Goal: Information Seeking & Learning: Learn about a topic

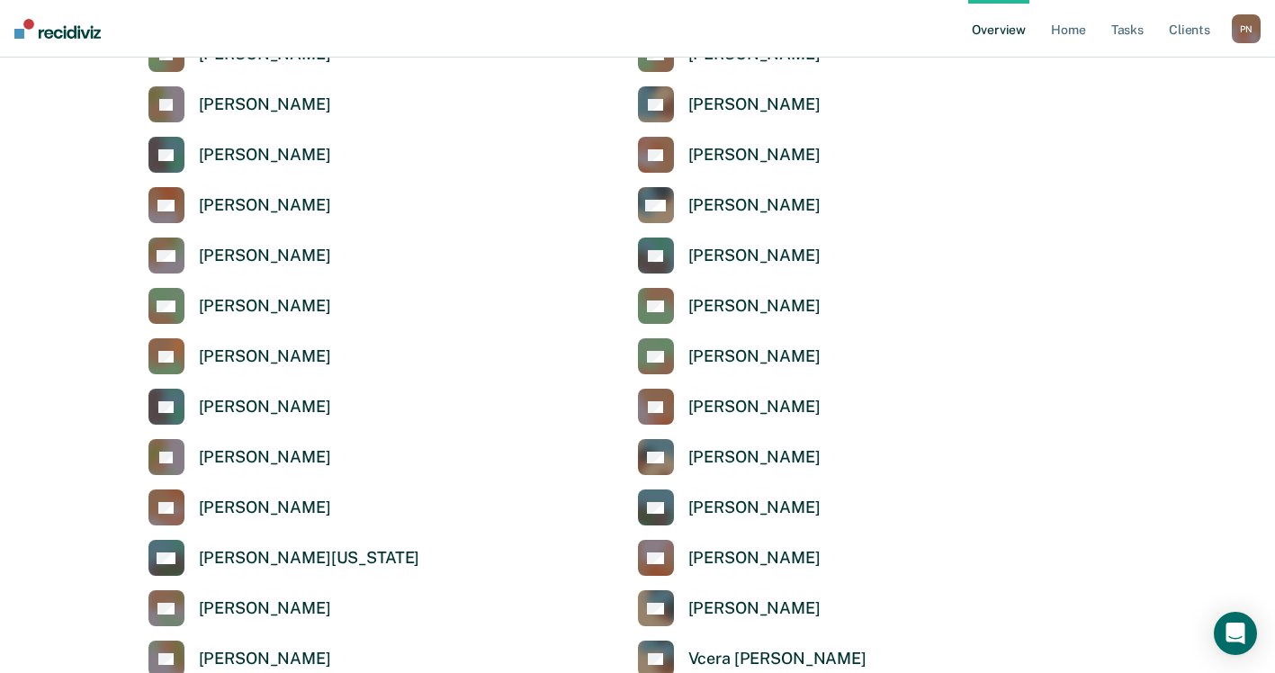
scroll to position [2430, 0]
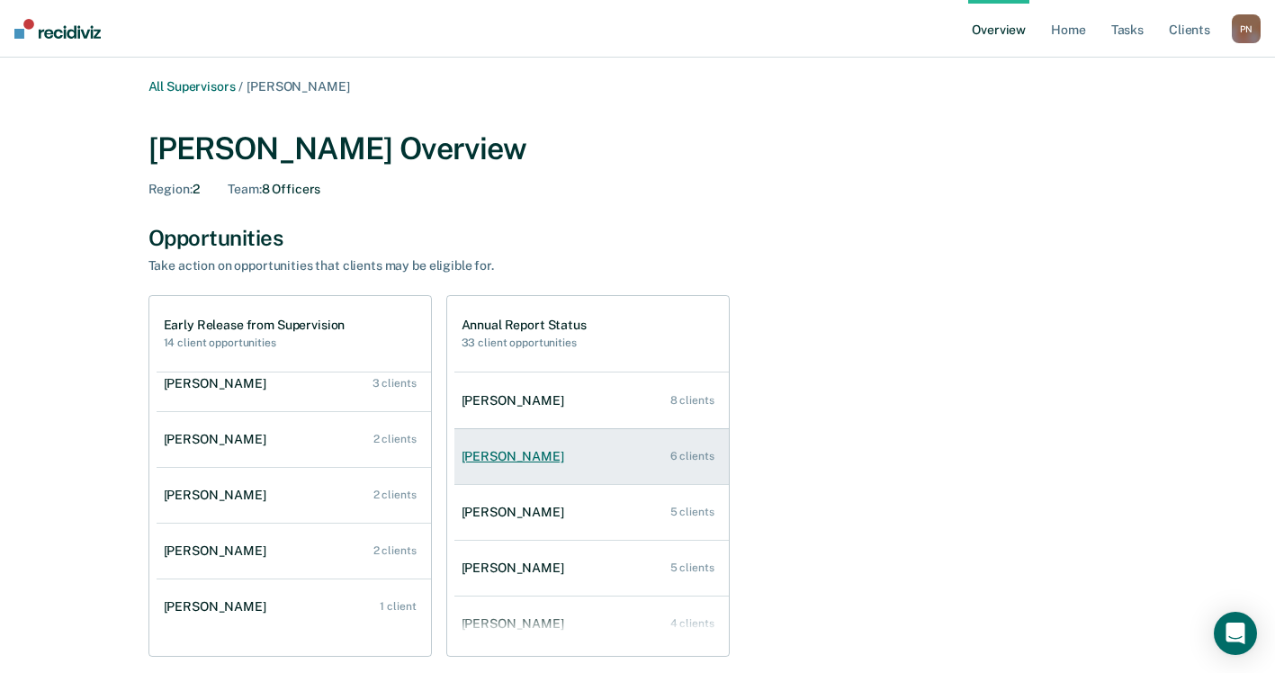
click at [501, 462] on div "[PERSON_NAME]" at bounding box center [517, 456] width 110 height 15
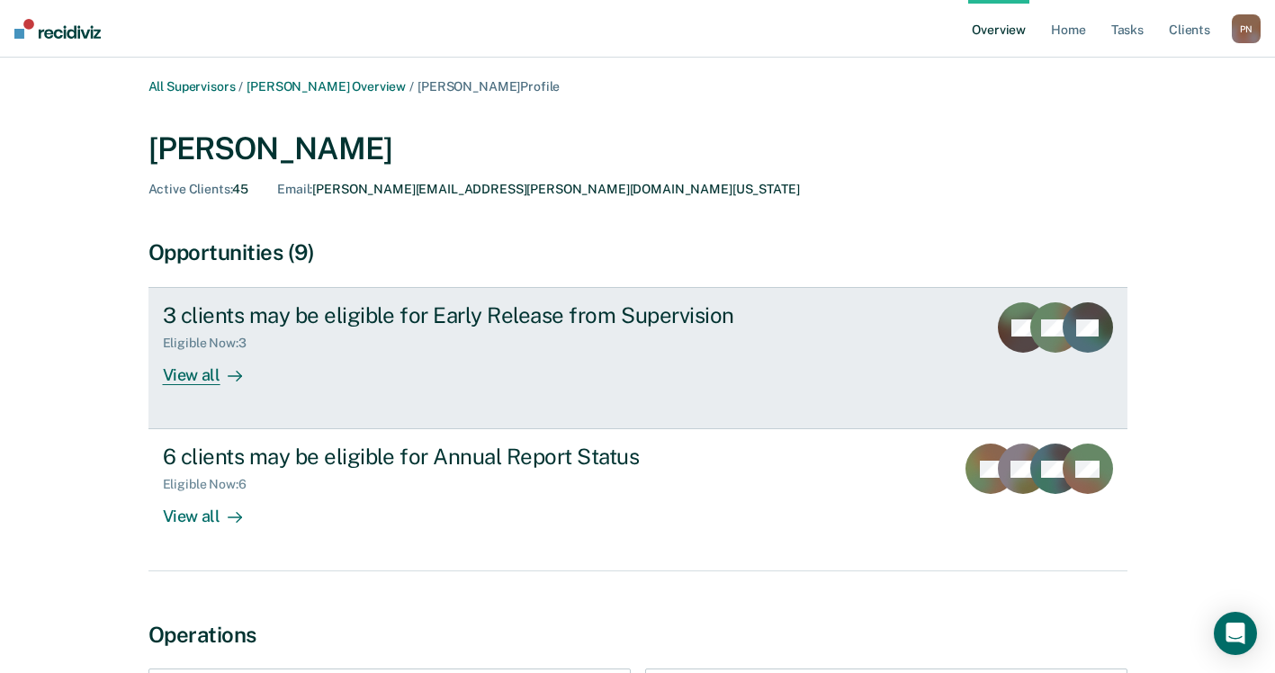
click at [168, 378] on div "View all" at bounding box center [213, 368] width 101 height 35
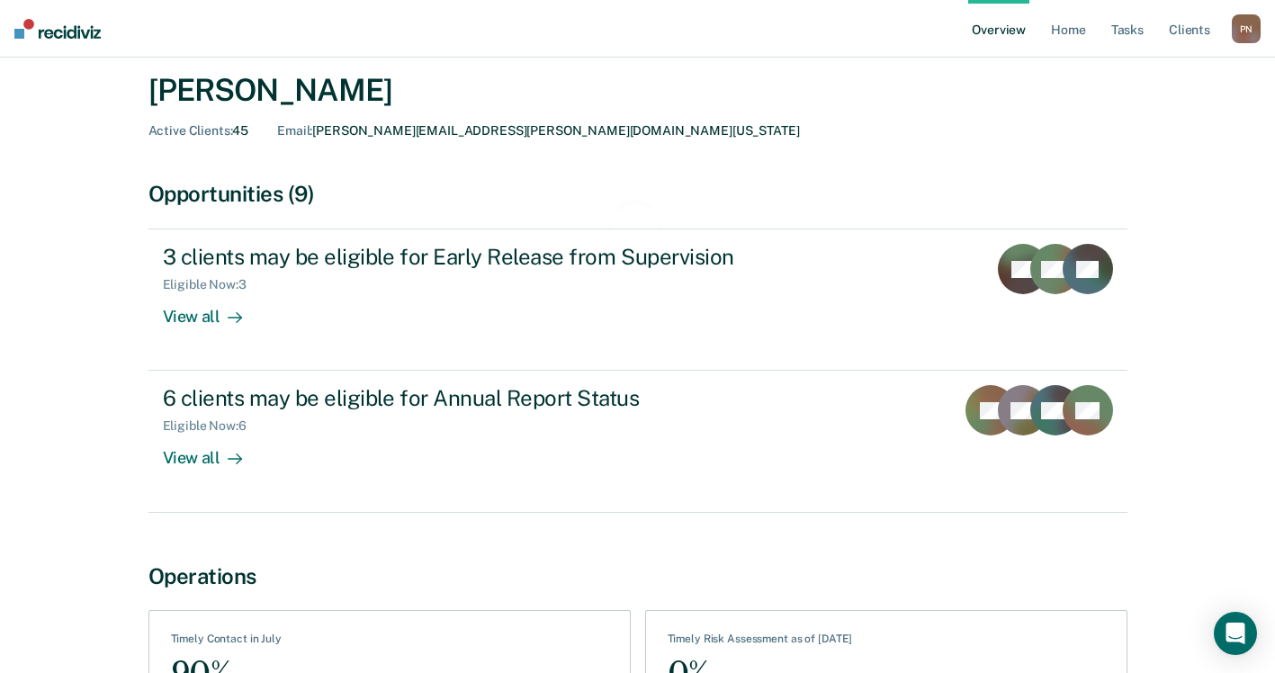
scroll to position [90, 0]
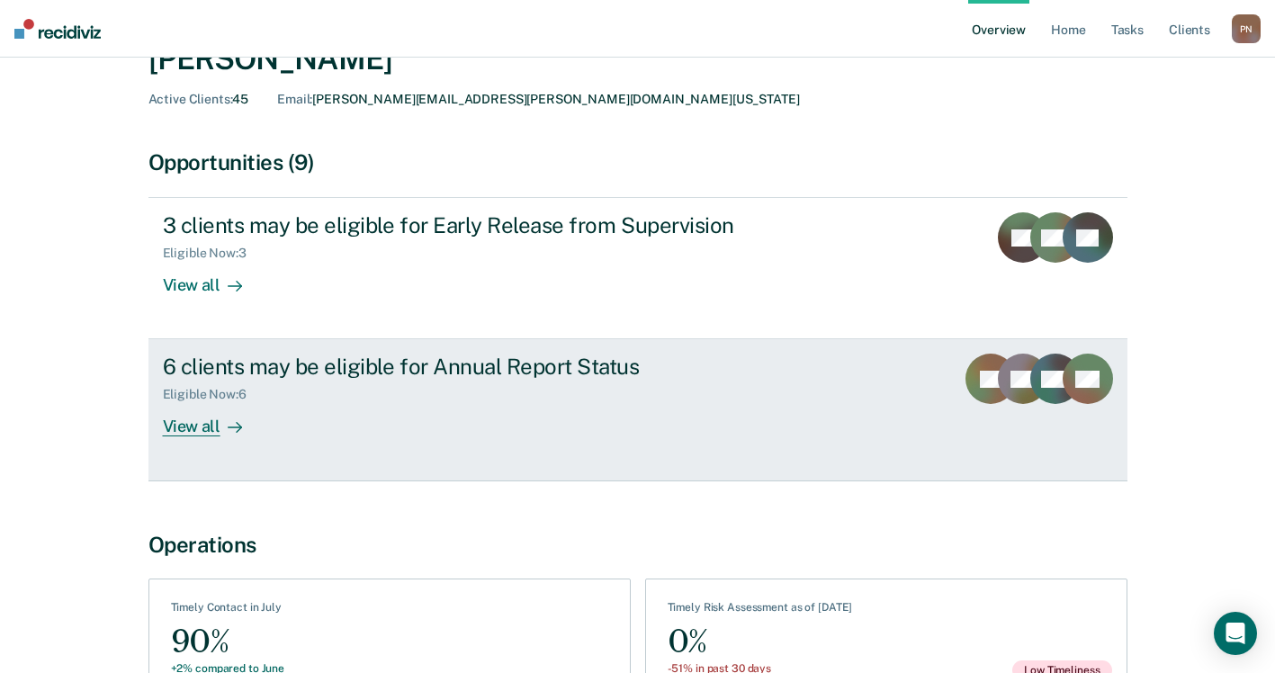
click at [217, 427] on div "View all" at bounding box center [213, 419] width 101 height 35
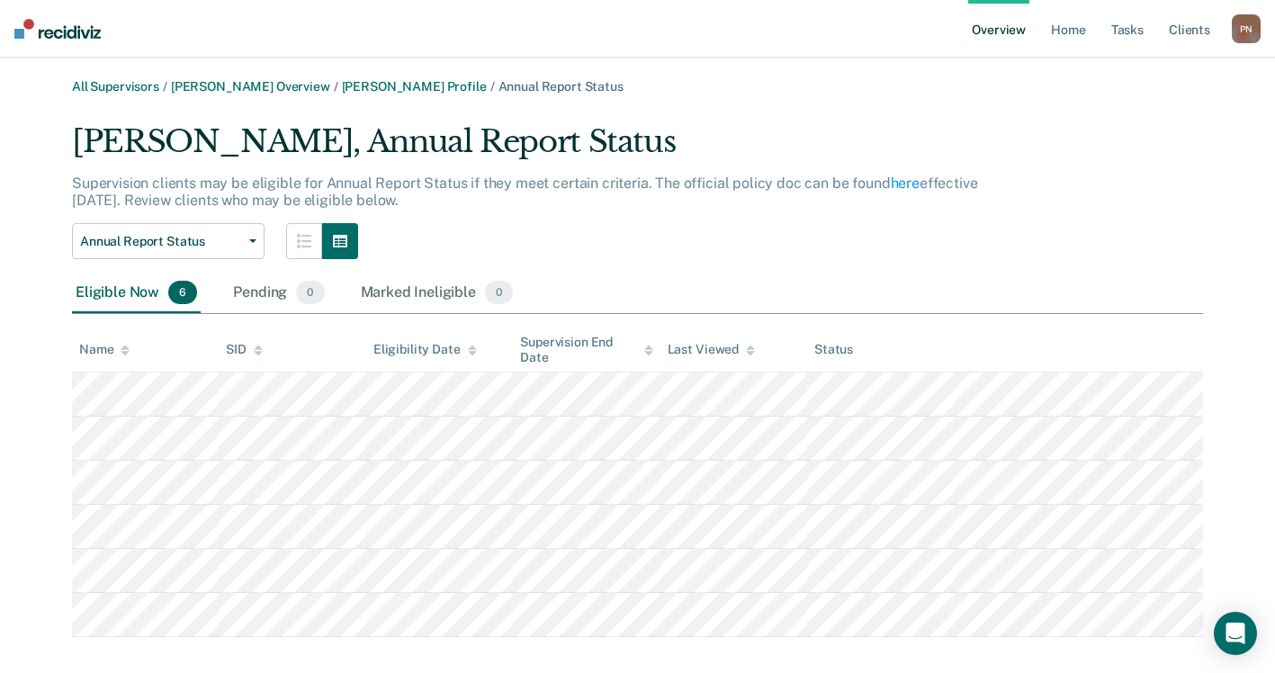
scroll to position [22, 0]
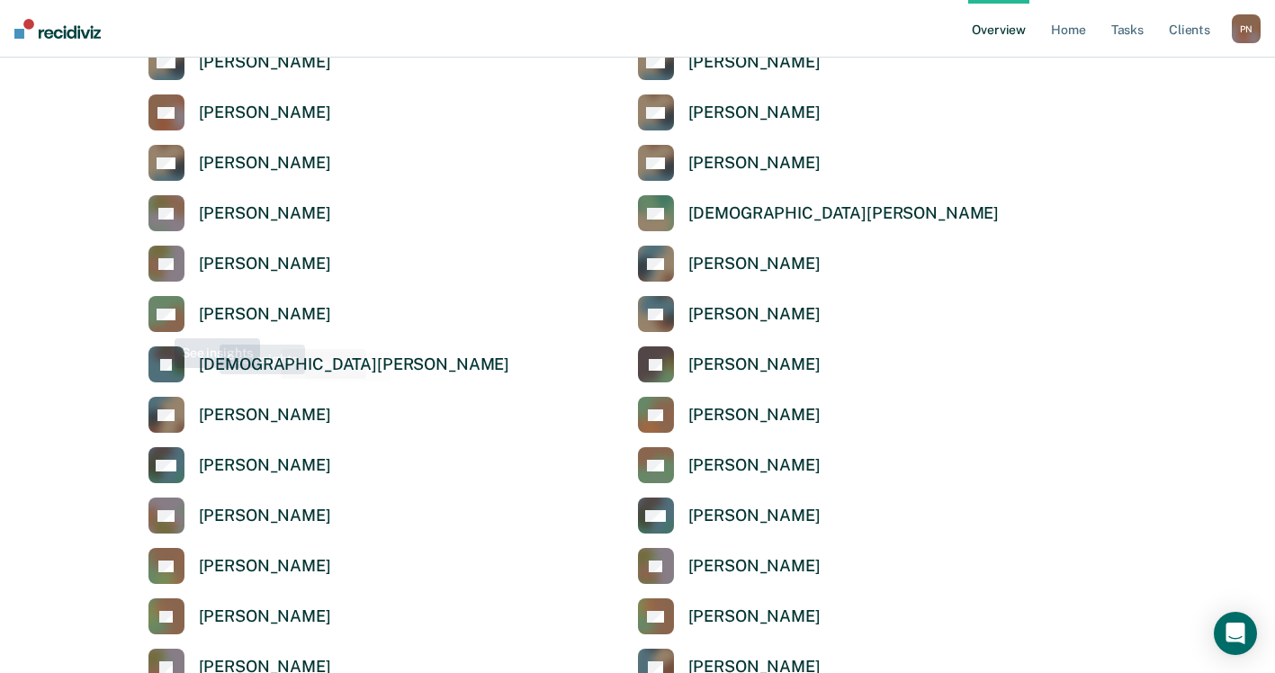
scroll to position [1530, 0]
